Goal: Contribute content

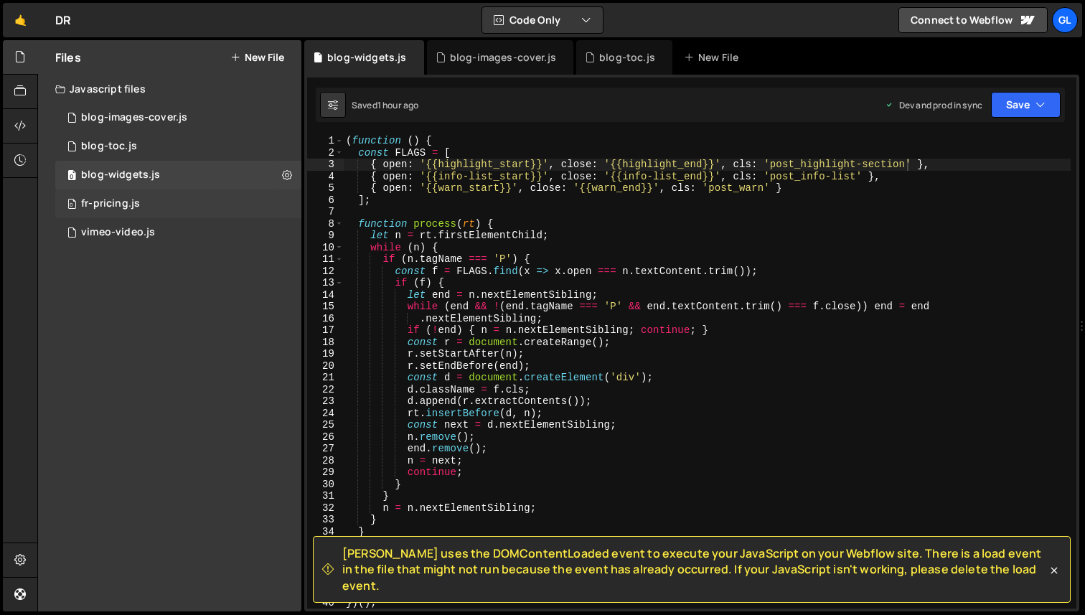
scroll to position [0, 36]
click at [263, 56] on button "New File" at bounding box center [257, 57] width 54 height 11
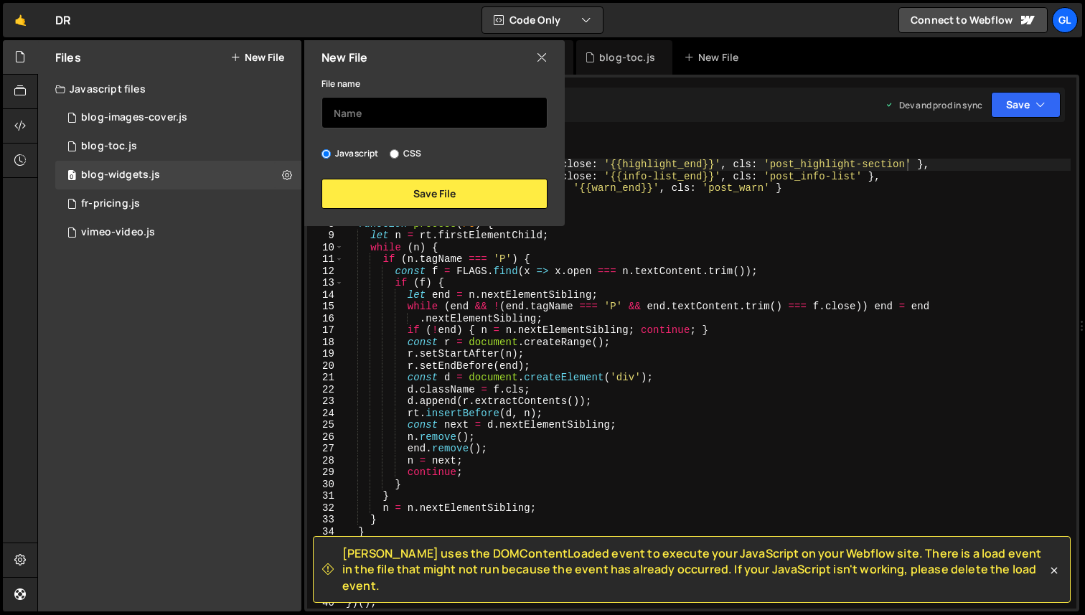
click at [367, 113] on input "text" at bounding box center [434, 113] width 226 height 32
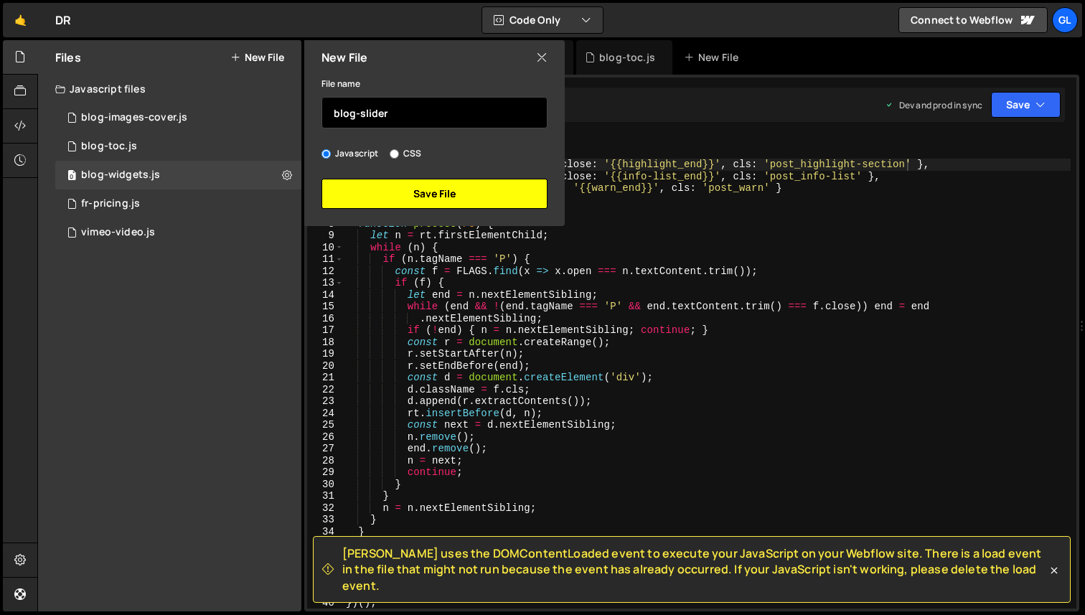
type input "blog-slider"
click at [385, 193] on button "Save File" at bounding box center [434, 194] width 226 height 30
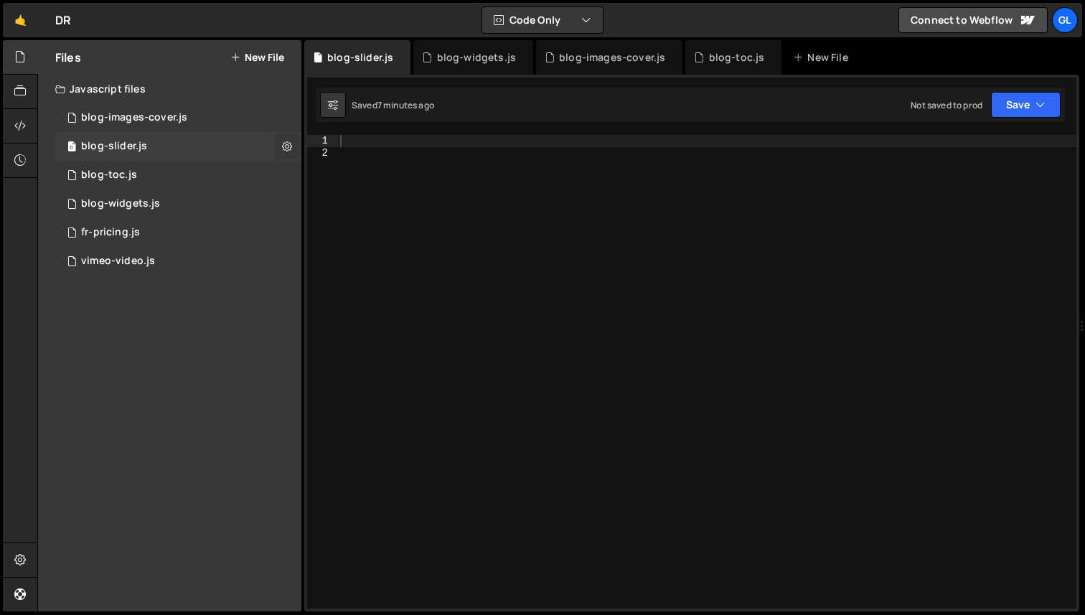
click at [290, 138] on button at bounding box center [287, 146] width 26 height 26
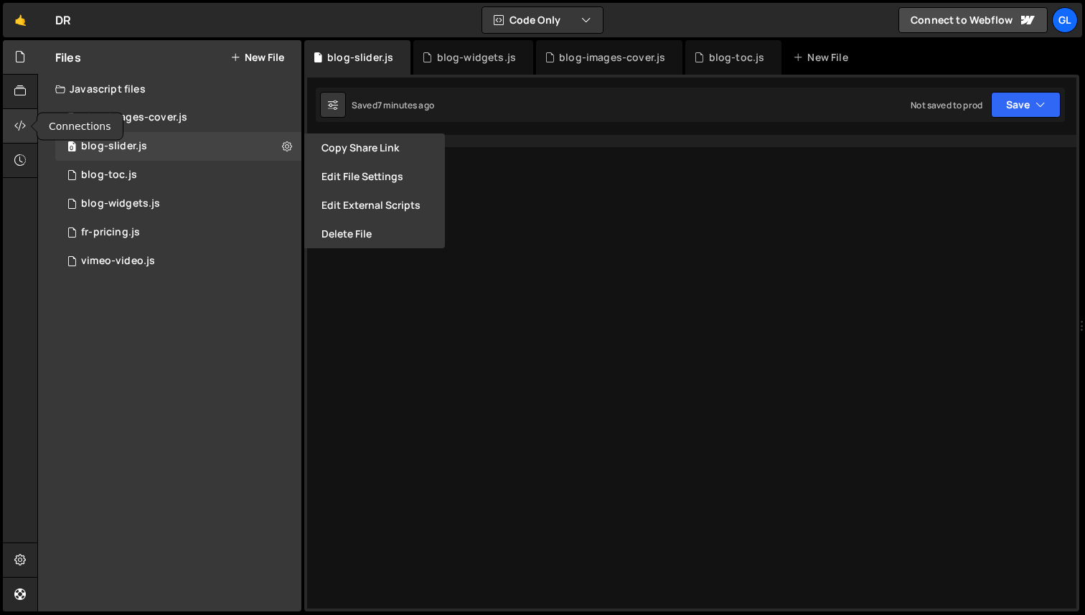
click at [14, 123] on div at bounding box center [20, 126] width 35 height 34
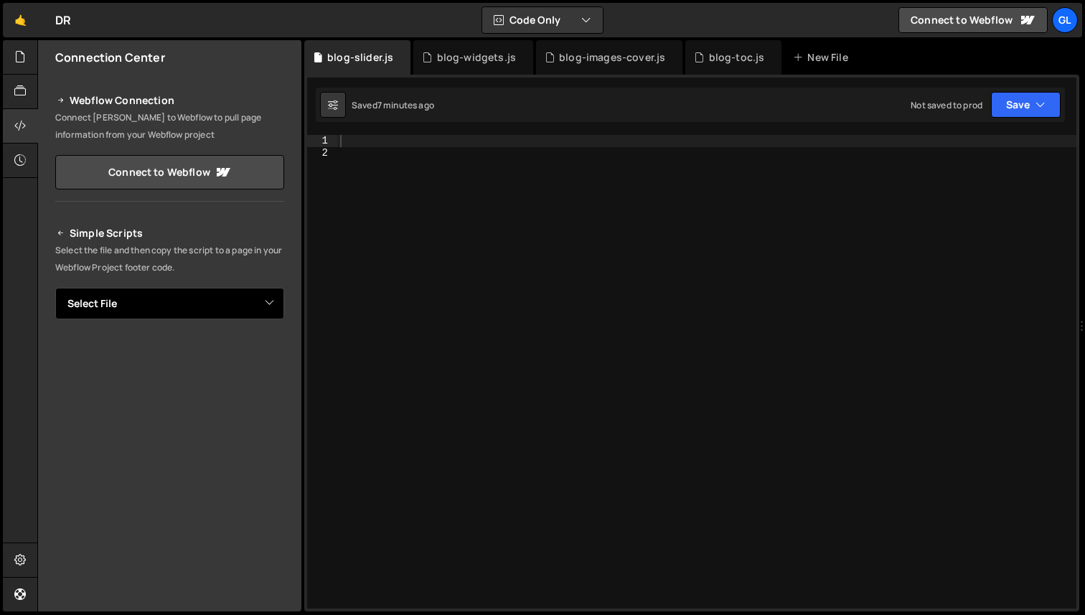
click at [226, 293] on select "Select File blog-images-cover.js blog-toc.js blog-widgets.js fr-pricing.js vime…" at bounding box center [169, 304] width 229 height 32
select select "47099"
click at [55, 288] on select "Select File blog-images-cover.js blog-toc.js blog-widgets.js fr-pricing.js vime…" at bounding box center [169, 304] width 229 height 32
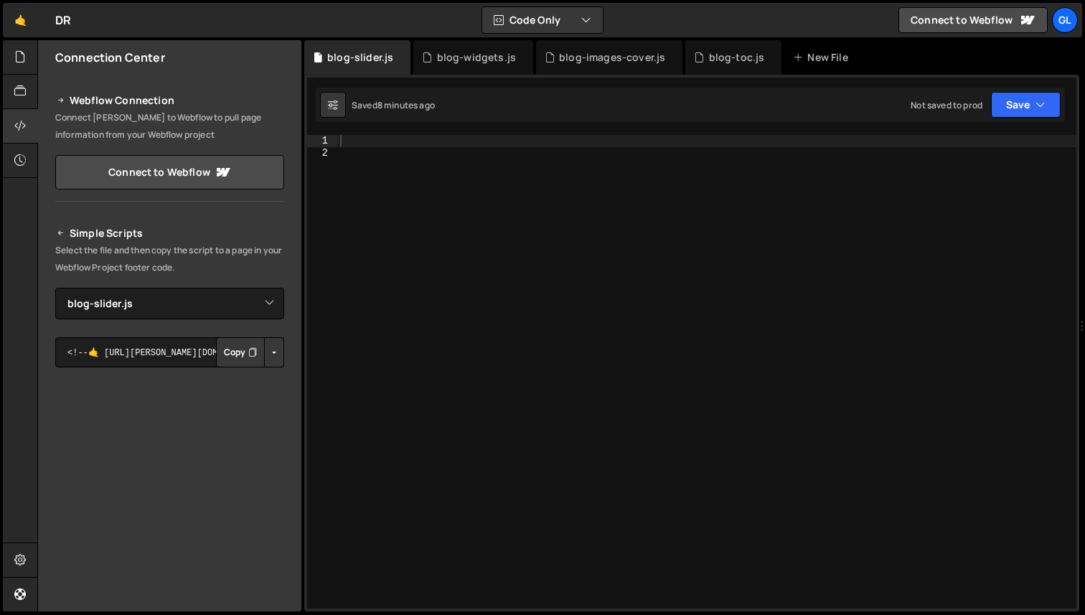
click at [273, 345] on button "Button group with nested dropdown" at bounding box center [274, 352] width 20 height 30
click at [253, 392] on link "Copy Production js" at bounding box center [223, 400] width 119 height 20
click at [286, 256] on div "Simple Scripts Select the file and then copy the script to a page in your Webfl…" at bounding box center [169, 435] width 263 height 456
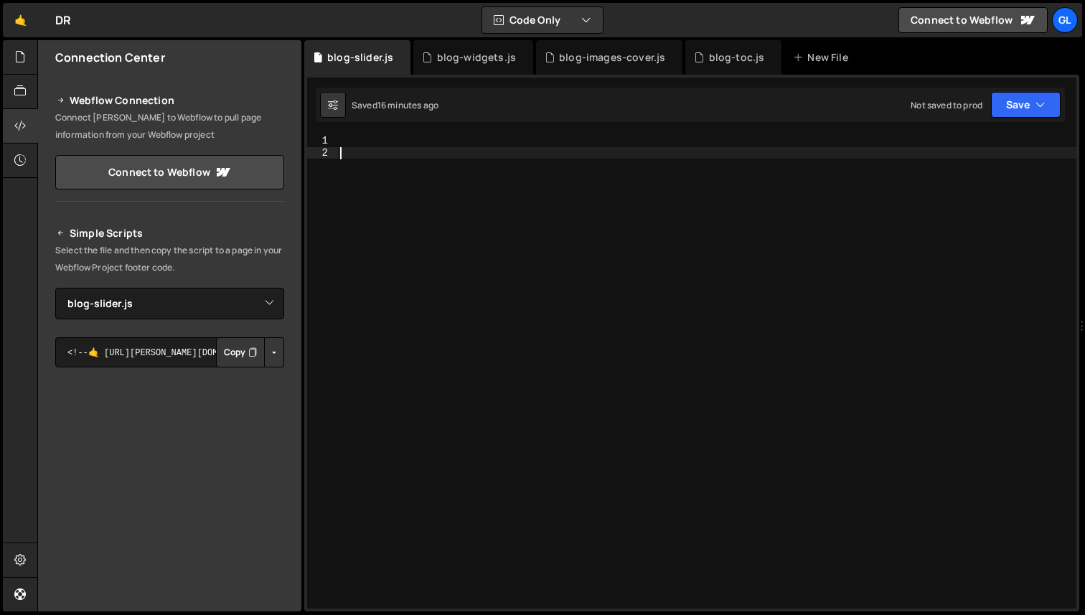
click at [486, 217] on div at bounding box center [706, 383] width 739 height 497
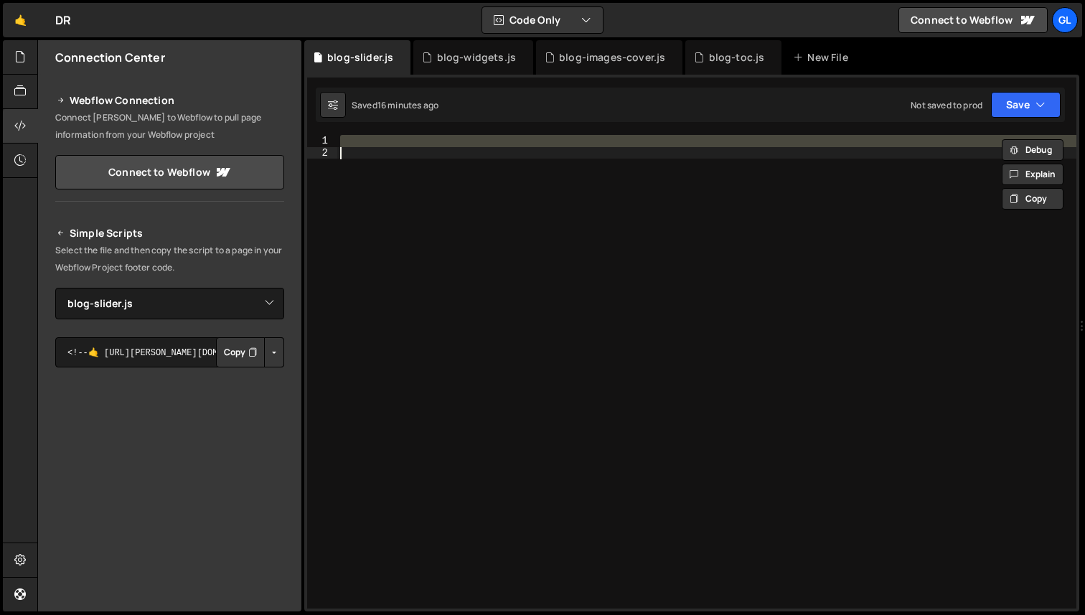
paste textarea "})();"
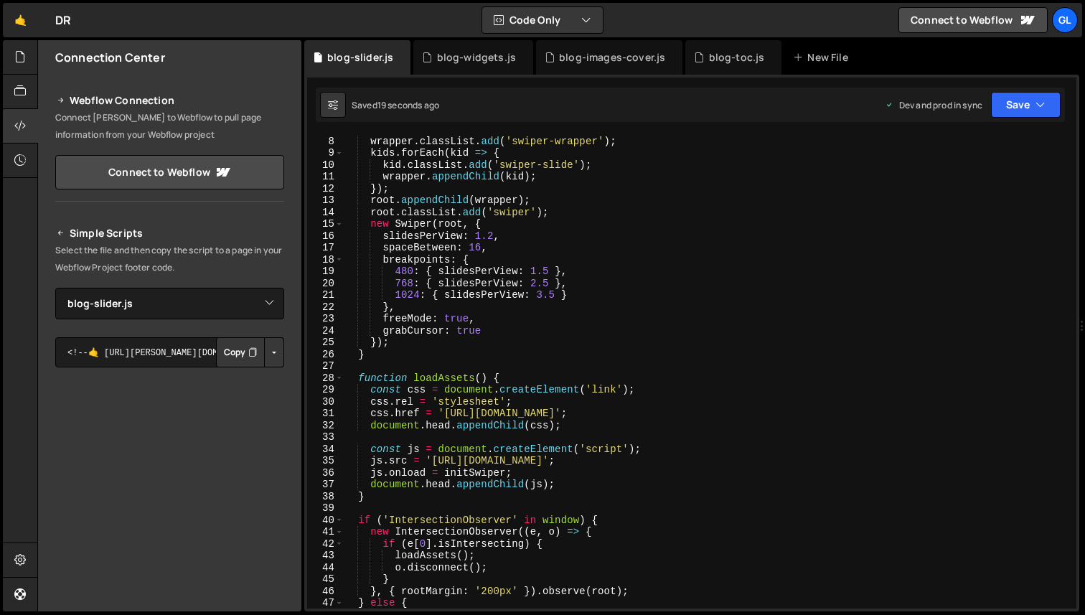
scroll to position [83, 0]
drag, startPoint x: 555, startPoint y: 298, endPoint x: 545, endPoint y: 298, distance: 10.8
click at [545, 298] on div "const wrapper = document . createElement ( 'div' ) ; wrapper . classList . add …" at bounding box center [707, 371] width 728 height 497
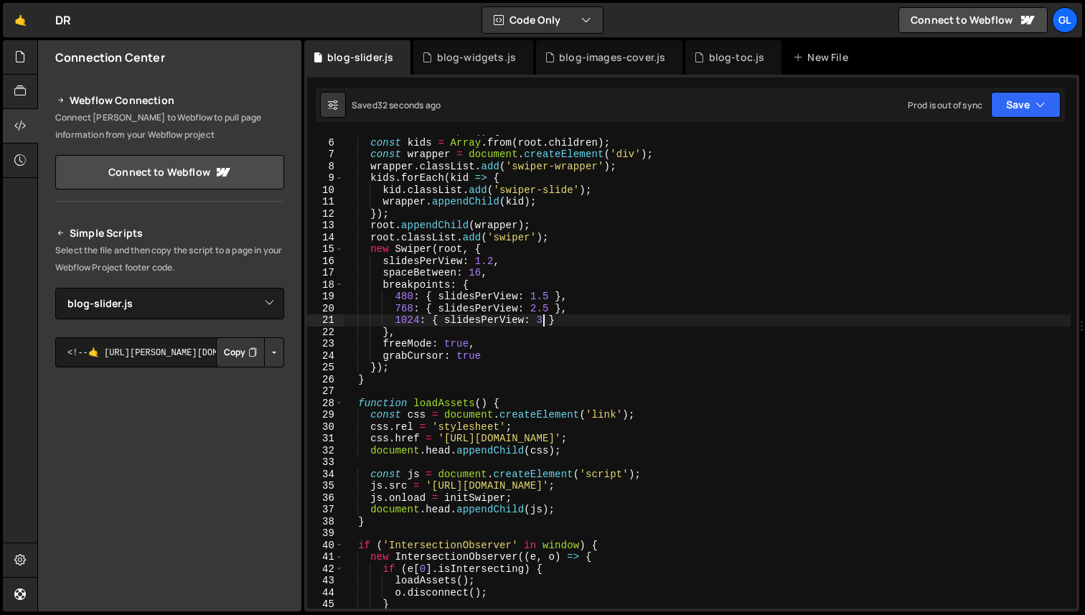
scroll to position [0, 0]
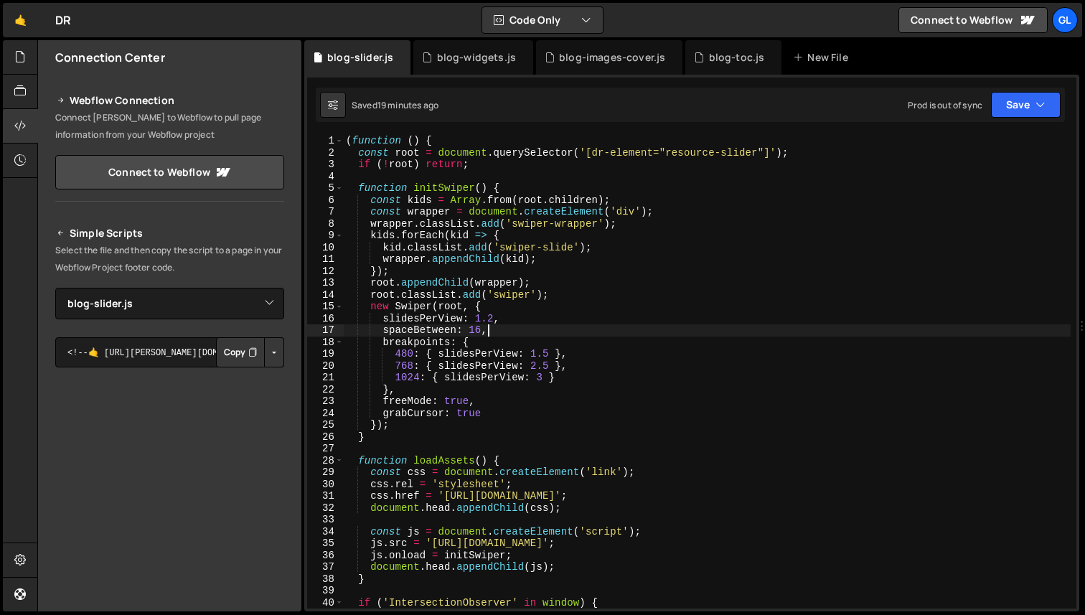
click at [489, 329] on div "( function ( ) { const root = document . querySelector ( '[dr-element="resource…" at bounding box center [707, 383] width 728 height 497
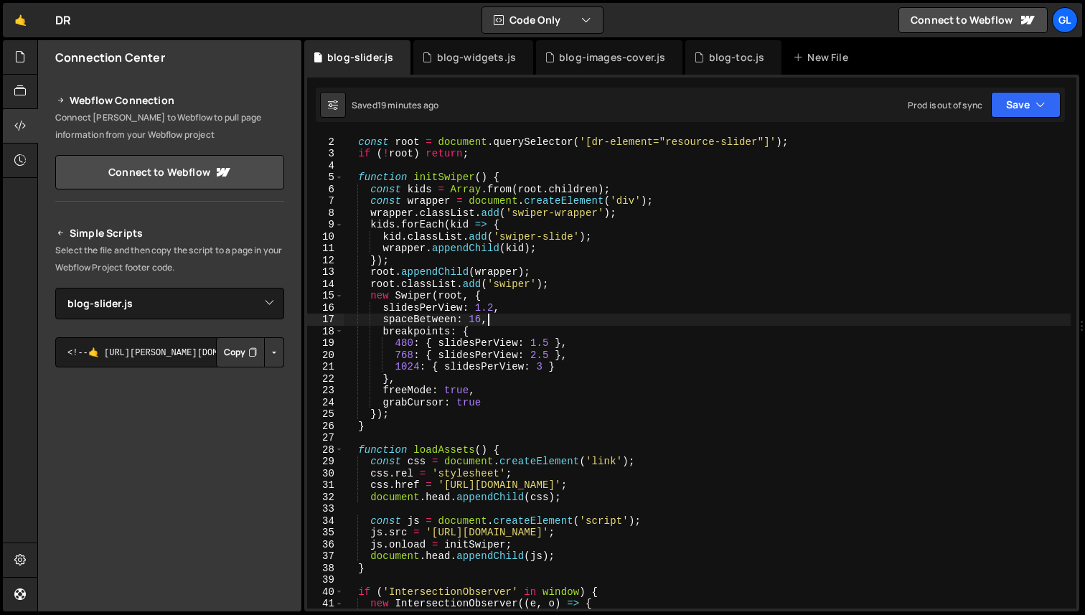
scroll to position [37, 0]
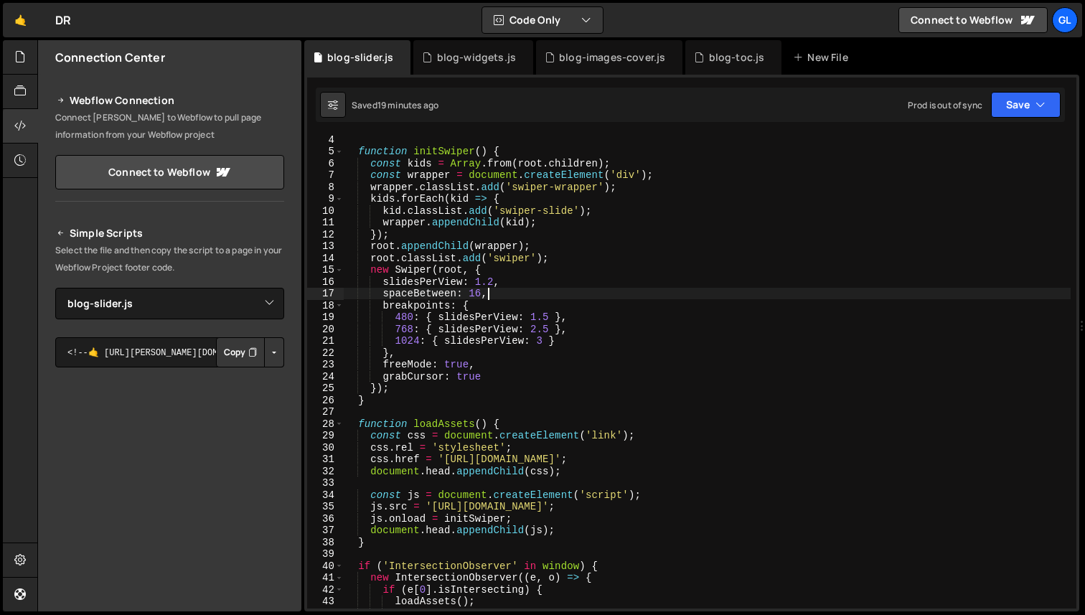
click at [454, 364] on div "function initSwiper ( ) { const kids = Array . from ( root . children ) ; const…" at bounding box center [707, 381] width 728 height 497
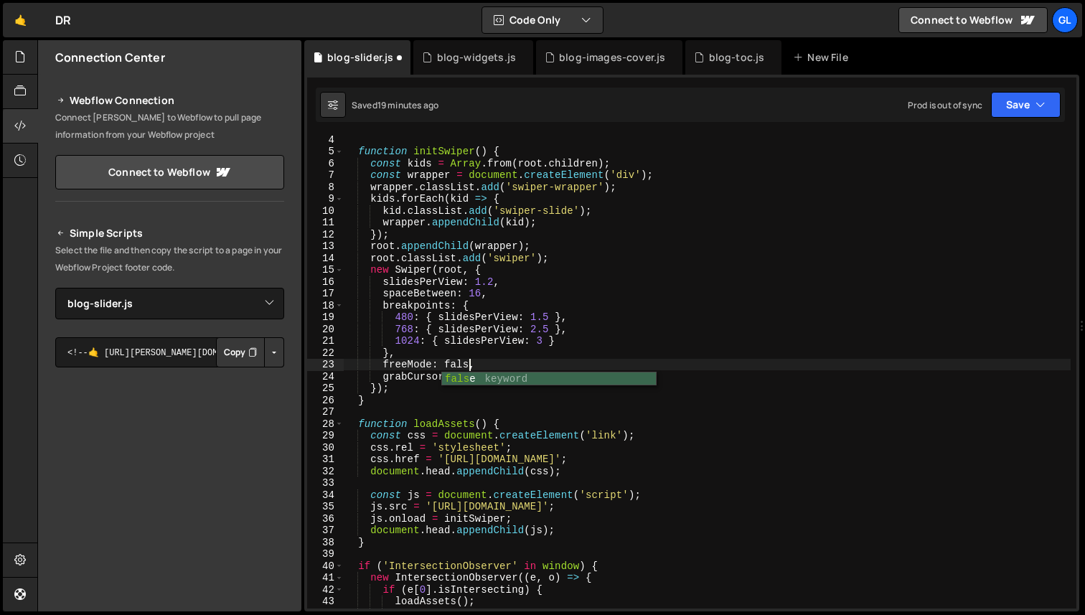
scroll to position [0, 9]
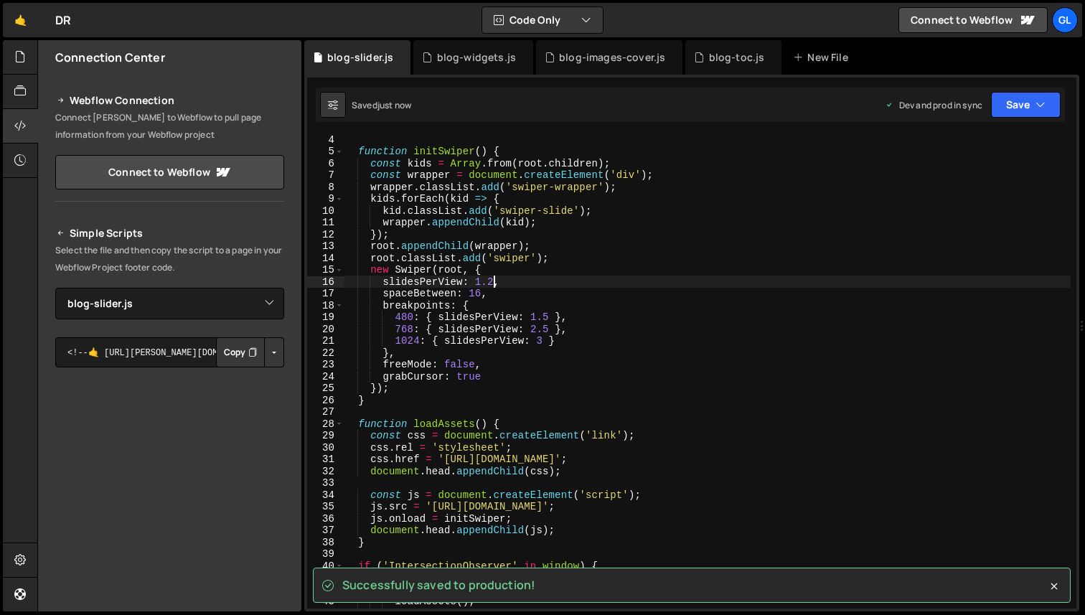
click at [492, 282] on div "function initSwiper ( ) { const kids = Array . from ( root . children ) ; const…" at bounding box center [707, 381] width 728 height 497
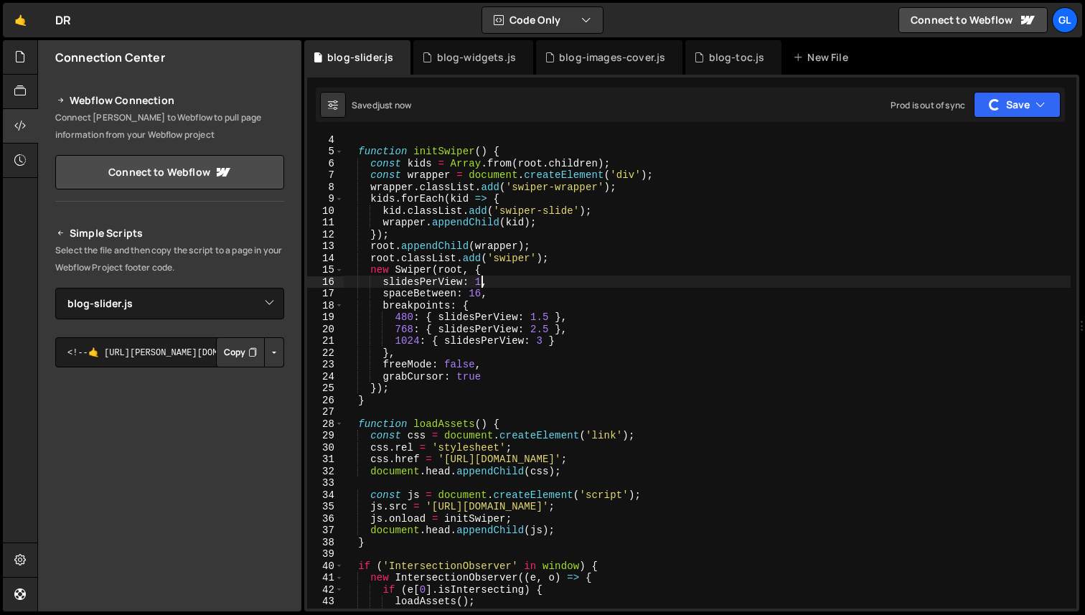
type textarea "slidesPerView: 1,"
